Goal: Task Accomplishment & Management: Use online tool/utility

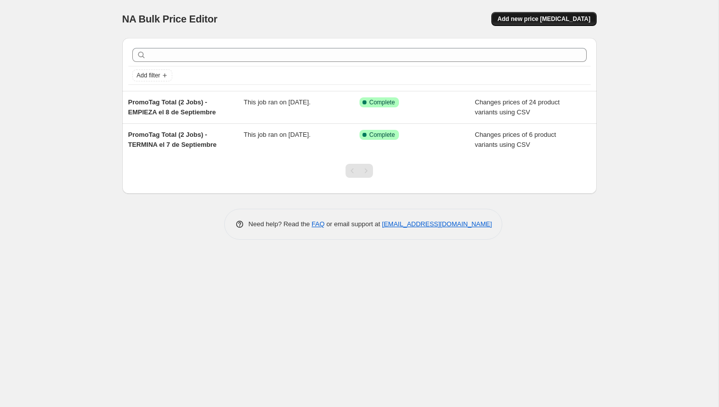
click at [546, 21] on span "Add new price [MEDICAL_DATA]" at bounding box center [543, 19] width 93 height 8
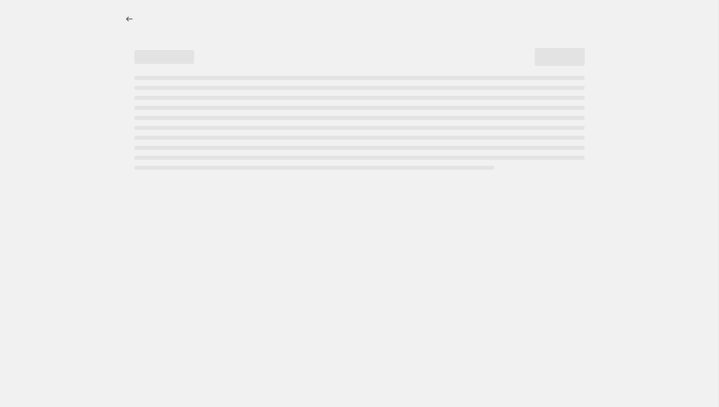
select select "percentage"
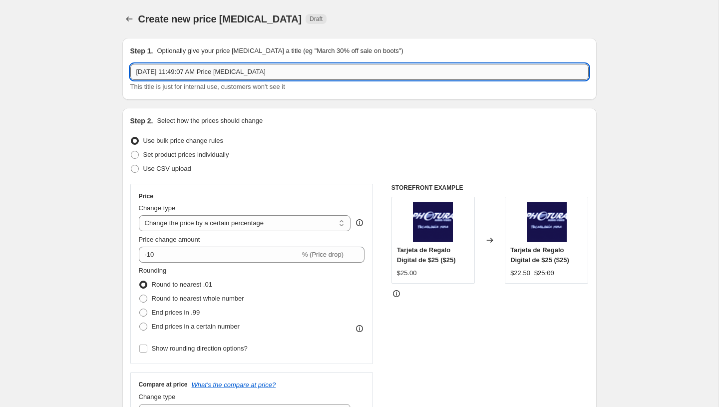
click at [358, 79] on input "[DATE] 11:49:07 AM Price [MEDICAL_DATA]" at bounding box center [359, 72] width 458 height 16
paste input "PromoTag Total (8 Jobs) - TERMINA el 9 de Septiembre"
type input "PromoTag Total (8 Jobs) - TERMINA el 9 de Septiembre"
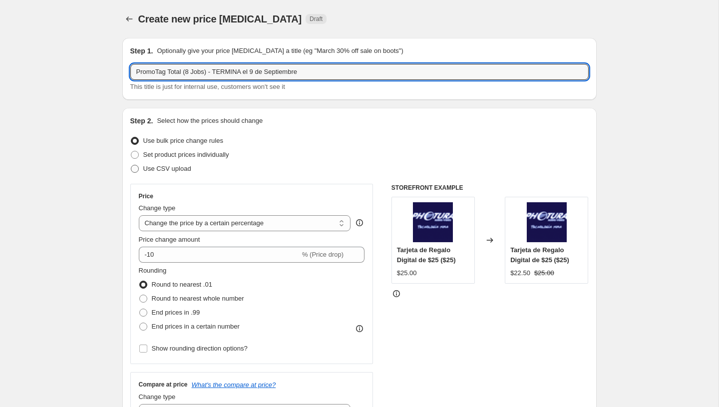
click at [181, 165] on span "Use CSV upload" at bounding box center [167, 168] width 48 height 7
click at [131, 165] on input "Use CSV upload" at bounding box center [131, 165] width 0 height 0
radio input "true"
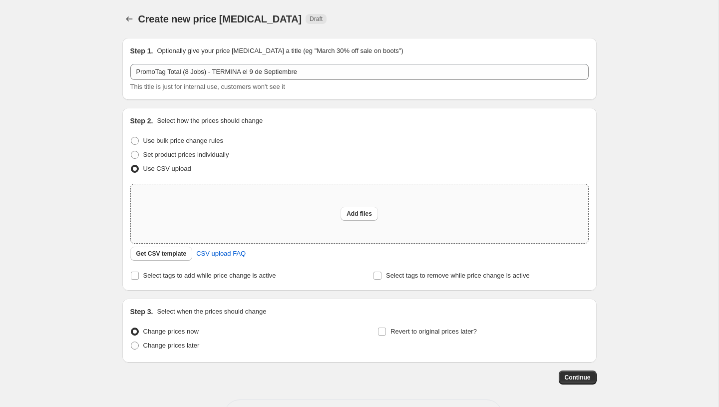
click at [359, 221] on div "Add files" at bounding box center [359, 213] width 457 height 59
click at [364, 218] on button "Add files" at bounding box center [358, 214] width 37 height 14
type input "C:\fakepath\PromoTag Total (8 Jobs) - TERMINA el 9 de Septiembre.csv"
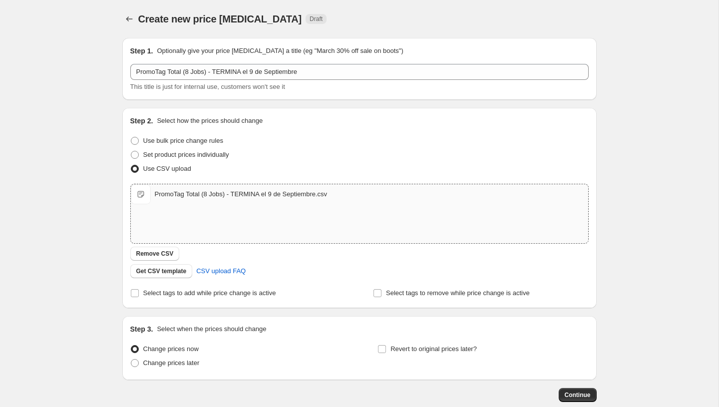
scroll to position [56, 0]
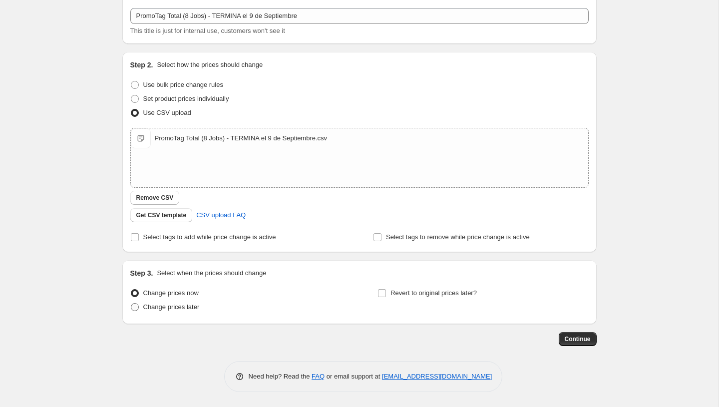
click at [174, 310] on span "Change prices later" at bounding box center [171, 306] width 56 height 7
click at [131, 303] on input "Change prices later" at bounding box center [131, 303] width 0 height 0
radio input "true"
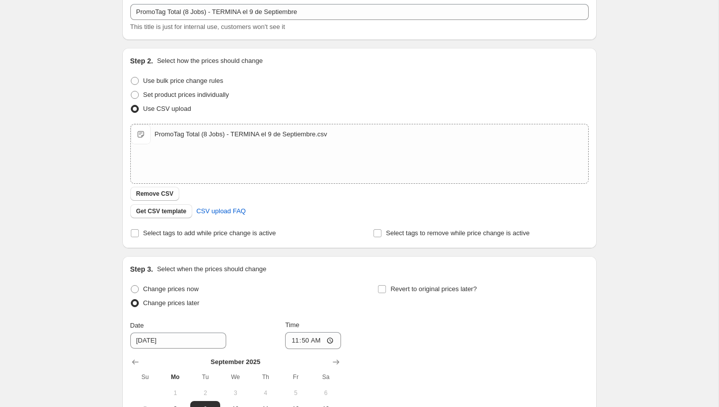
scroll to position [227, 0]
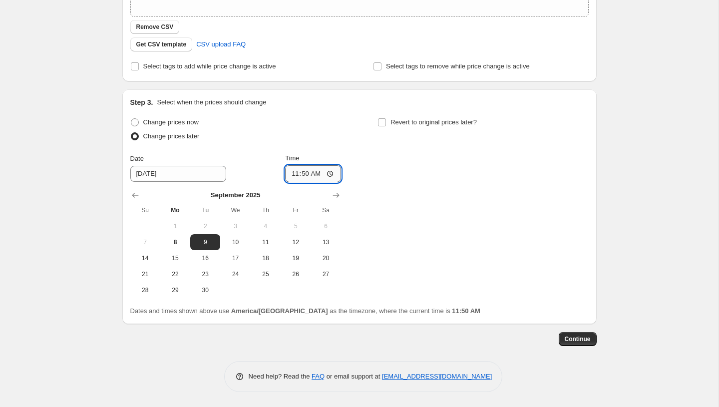
click at [302, 176] on input "11:50" at bounding box center [313, 173] width 56 height 17
click at [304, 176] on input "11:58" at bounding box center [313, 173] width 56 height 17
type input "11:58"
click at [579, 343] on button "Continue" at bounding box center [578, 339] width 38 height 14
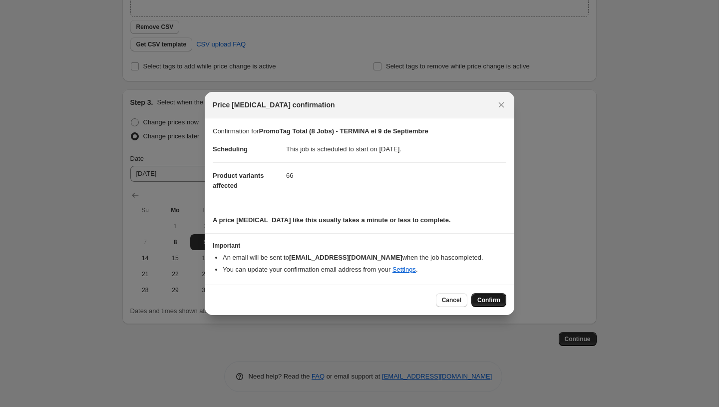
click at [491, 299] on span "Confirm" at bounding box center [488, 300] width 23 height 8
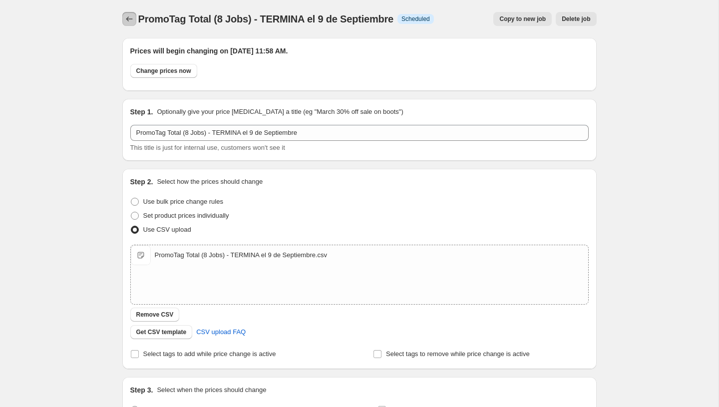
click at [132, 16] on icon "Price change jobs" at bounding box center [129, 19] width 10 height 10
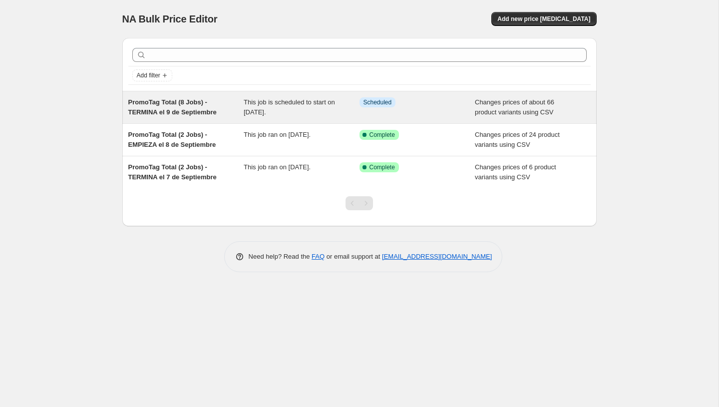
click at [234, 109] on div "PromoTag Total (8 Jobs) - TERMINA el 9 de Septiembre" at bounding box center [186, 107] width 116 height 20
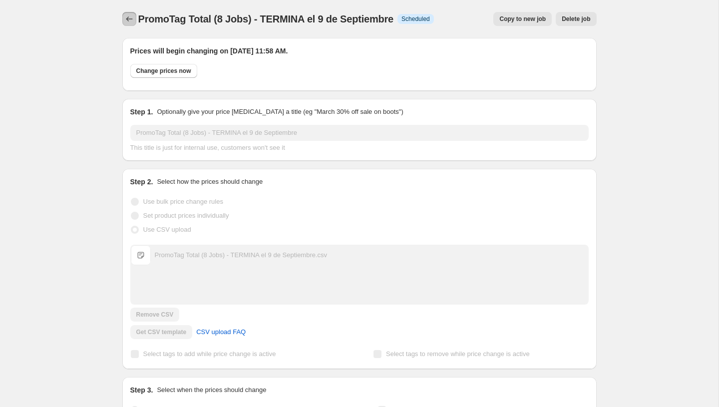
click at [130, 16] on icon "Price change jobs" at bounding box center [129, 19] width 10 height 10
